Goal: Information Seeking & Learning: Learn about a topic

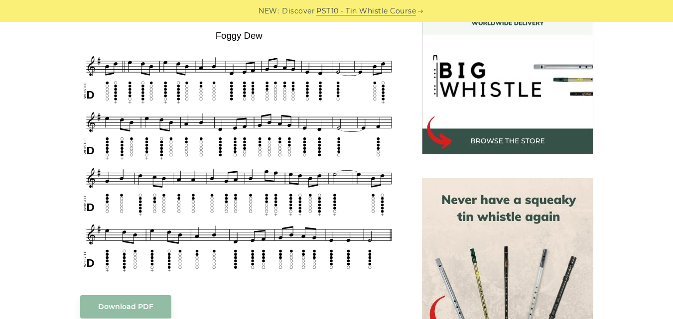
scroll to position [294, 0]
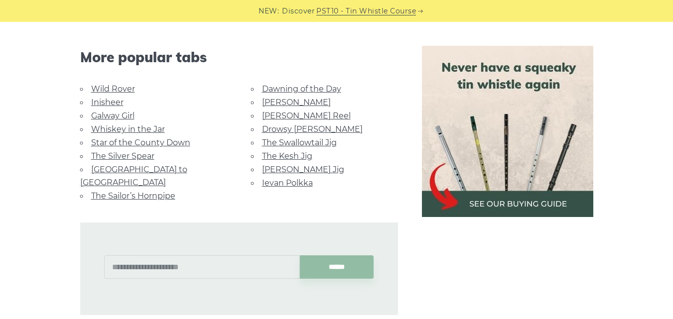
scroll to position [631, 0]
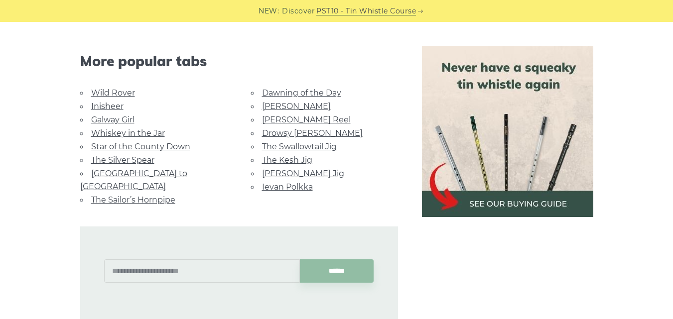
click at [125, 120] on link "Galway Girl" at bounding box center [112, 119] width 43 height 9
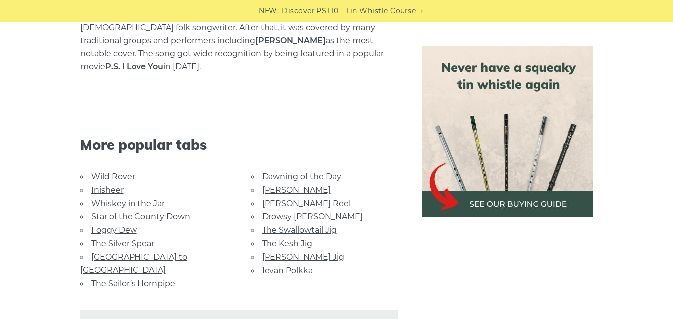
scroll to position [635, 0]
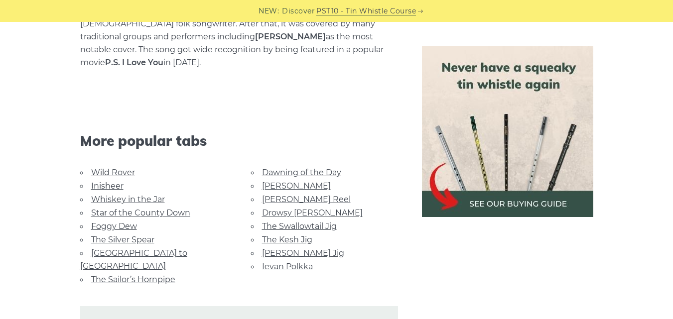
click at [296, 235] on link "The Kesh Jig" at bounding box center [287, 239] width 50 height 9
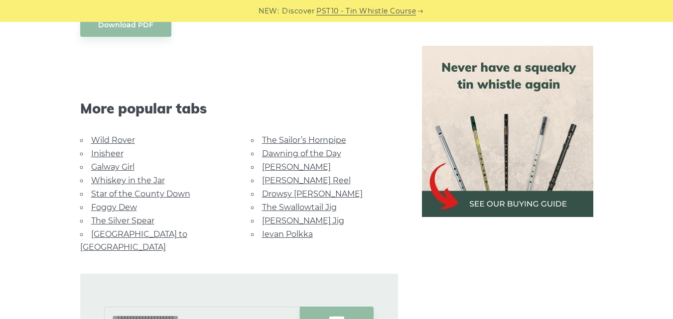
scroll to position [511, 0]
